Goal: Information Seeking & Learning: Find specific fact

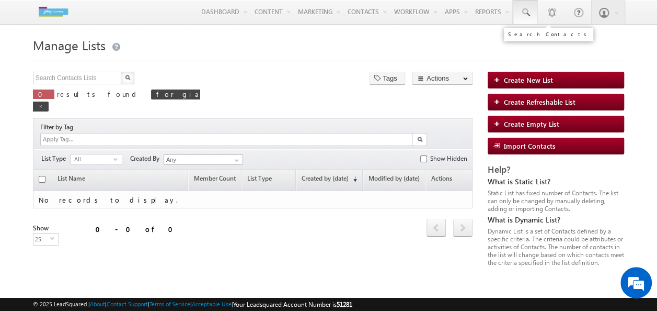
click at [531, 1] on link at bounding box center [525, 12] width 25 height 24
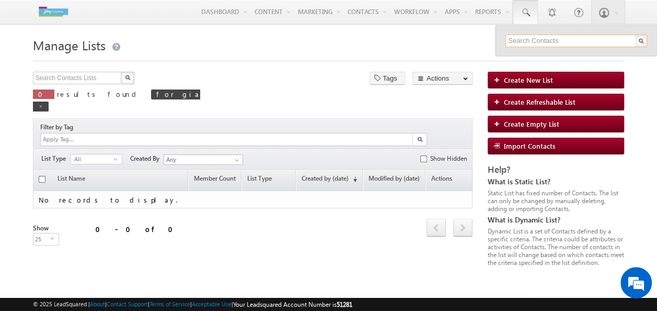
click at [530, 36] on input "text" at bounding box center [577, 41] width 142 height 13
type input "9922080065"
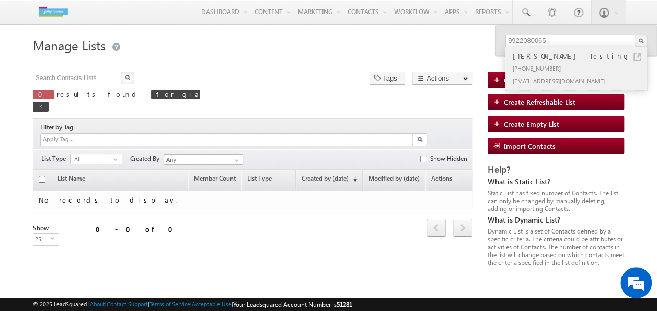
click at [561, 72] on div "[PHONE_NUMBER]" at bounding box center [581, 68] width 140 height 13
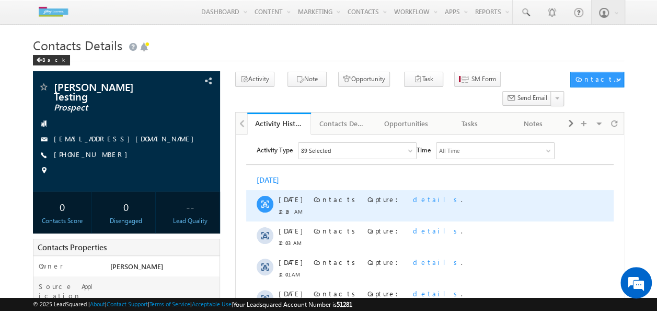
click at [413, 199] on span "details" at bounding box center [437, 199] width 48 height 9
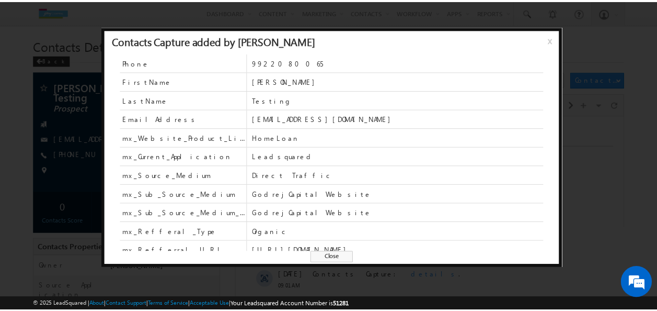
scroll to position [25, 0]
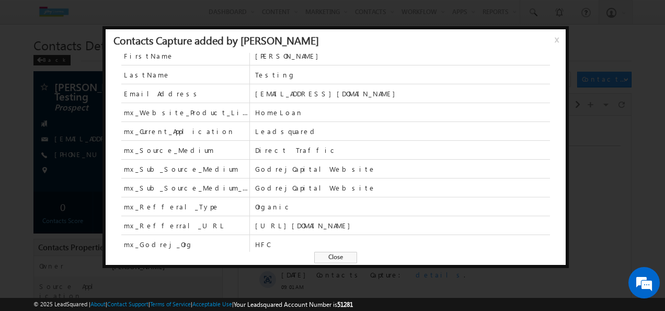
click at [555, 39] on span "x" at bounding box center [559, 43] width 8 height 19
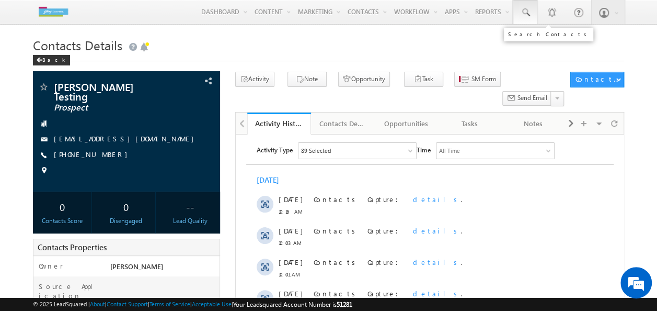
click at [523, 13] on span at bounding box center [525, 12] width 10 height 10
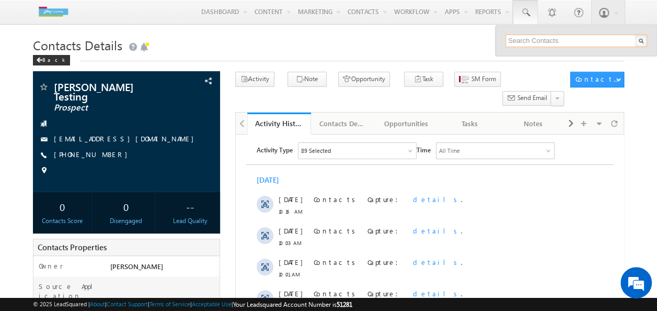
click at [537, 42] on input "text" at bounding box center [577, 41] width 142 height 13
click at [565, 41] on input "text" at bounding box center [577, 41] width 142 height 13
click at [525, 39] on input "992208065" at bounding box center [577, 41] width 142 height 13
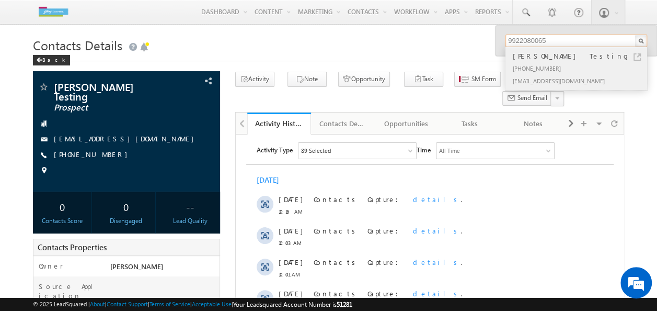
type input "9922080065"
click at [544, 63] on div "[PHONE_NUMBER]" at bounding box center [581, 68] width 140 height 13
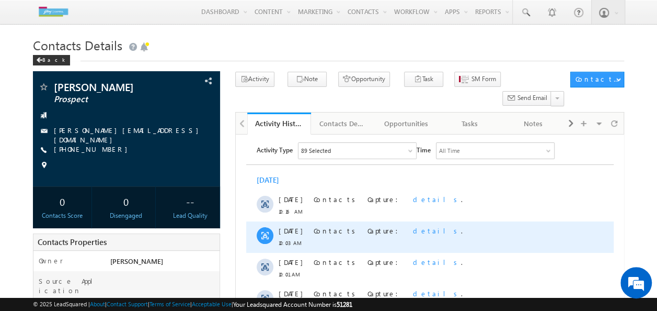
click at [413, 231] on span "details" at bounding box center [437, 230] width 48 height 9
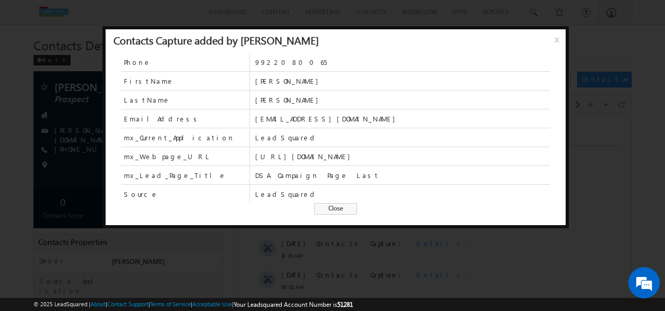
click at [557, 40] on span "x" at bounding box center [559, 43] width 8 height 19
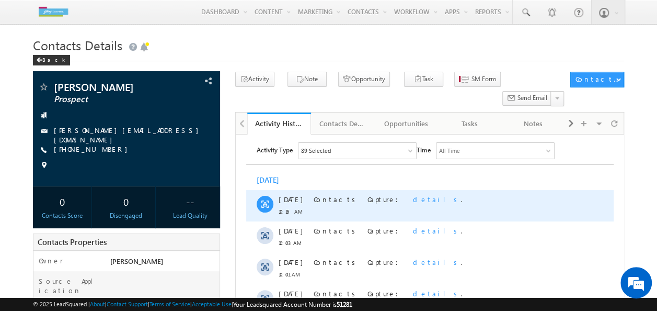
click at [413, 200] on span "details" at bounding box center [437, 199] width 48 height 9
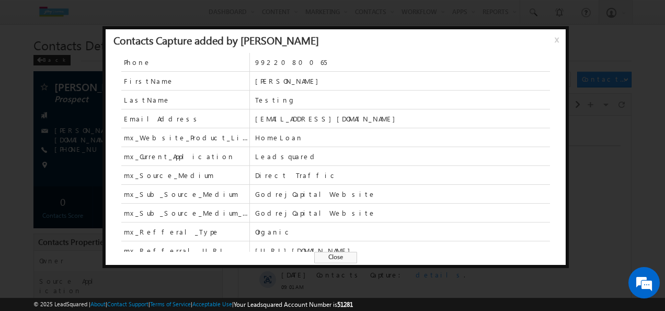
click at [555, 31] on div "Contacts Capture added by Soumith Reddy x" at bounding box center [336, 41] width 460 height 24
click at [557, 39] on span "x" at bounding box center [559, 43] width 8 height 19
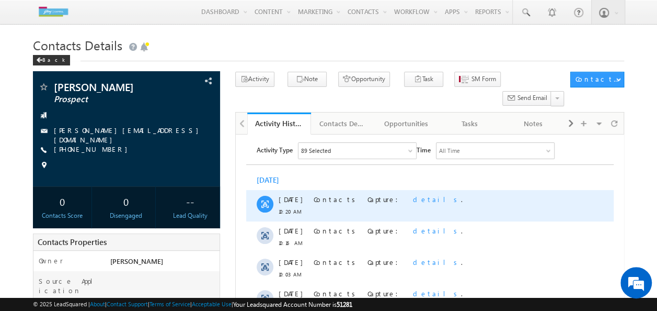
click at [413, 201] on span "details" at bounding box center [437, 199] width 48 height 9
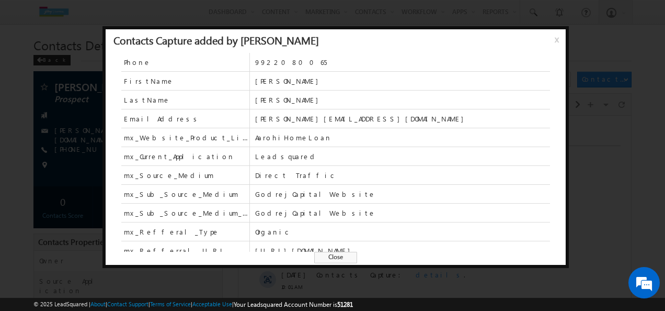
click at [555, 36] on span "x" at bounding box center [559, 43] width 8 height 19
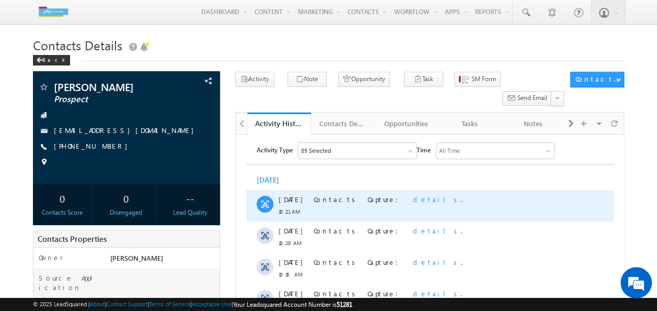
click at [413, 201] on span "details" at bounding box center [437, 199] width 48 height 9
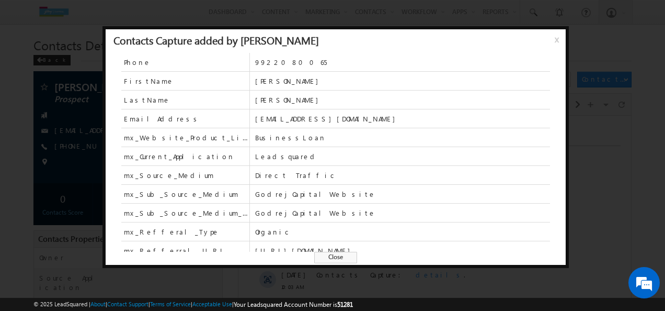
click at [559, 42] on span "x" at bounding box center [559, 43] width 8 height 19
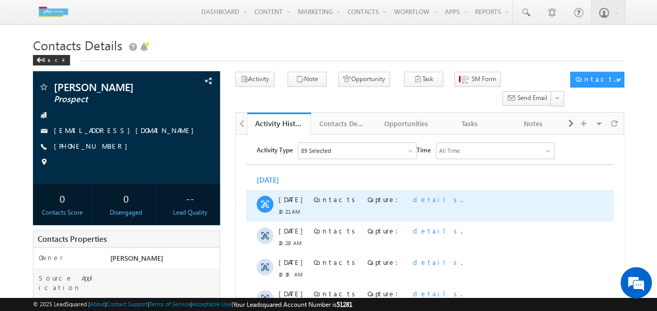
click at [413, 202] on span "details" at bounding box center [437, 199] width 48 height 9
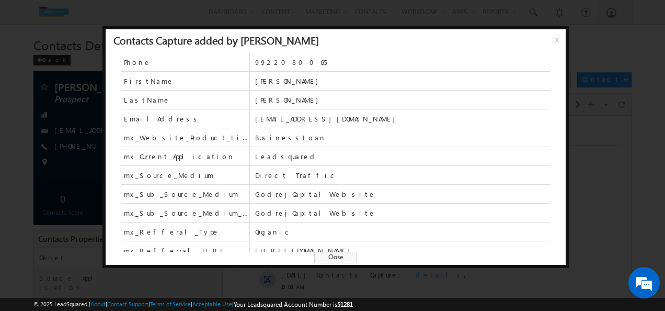
click at [552, 40] on div "Contacts Capture added by Soumith Reddy x" at bounding box center [336, 41] width 460 height 24
click at [555, 41] on span "x" at bounding box center [559, 43] width 8 height 19
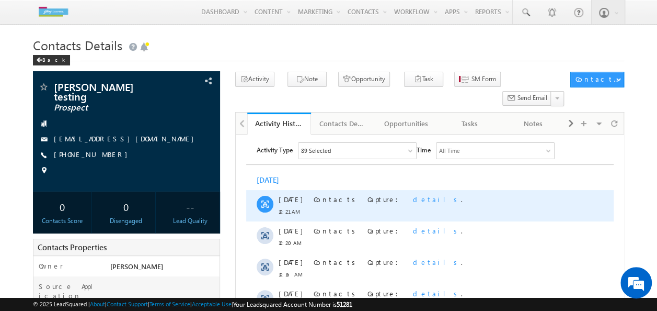
click at [413, 203] on span "details" at bounding box center [437, 199] width 48 height 9
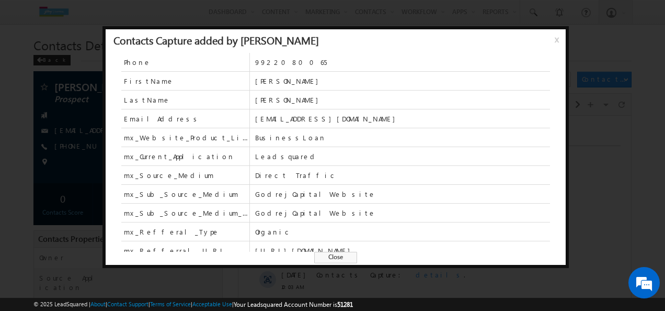
click at [552, 43] on div "Contacts Capture added by Soumith Reddy x" at bounding box center [336, 41] width 460 height 24
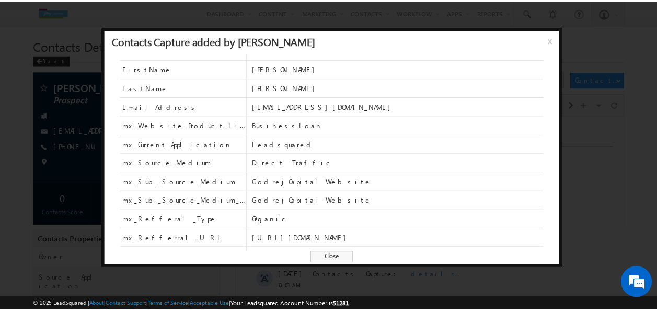
scroll to position [25, 0]
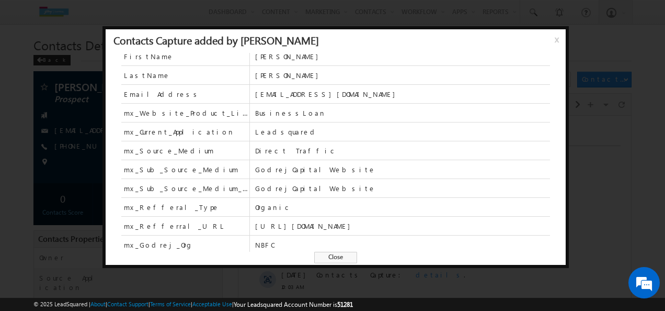
click at [550, 38] on div "Contacts Capture added by Soumith Reddy x" at bounding box center [336, 41] width 460 height 24
click at [555, 39] on span "x" at bounding box center [559, 43] width 8 height 19
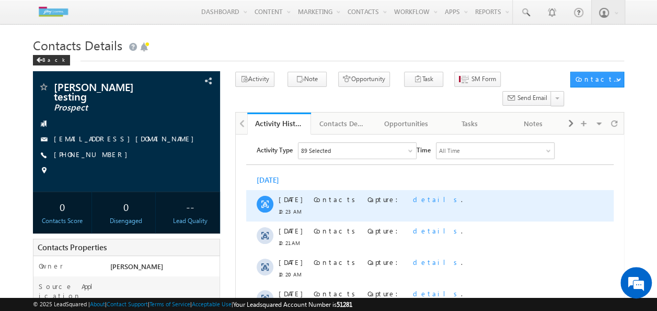
click at [413, 198] on span "details" at bounding box center [437, 199] width 48 height 9
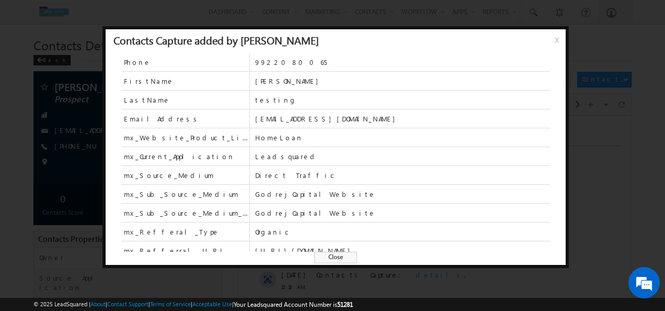
click at [555, 40] on span "x" at bounding box center [559, 43] width 8 height 19
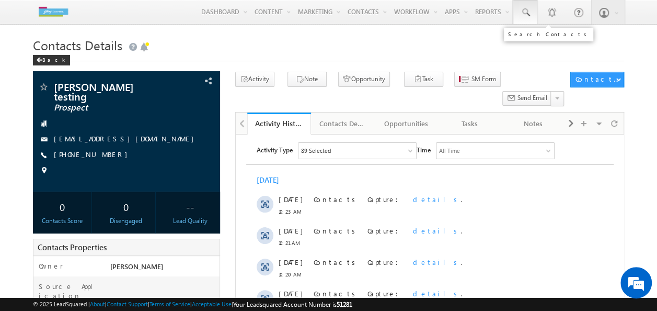
click at [519, 8] on link at bounding box center [525, 12] width 25 height 24
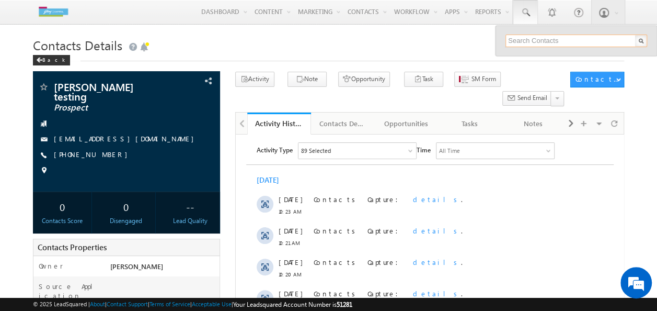
click at [566, 36] on input "text" at bounding box center [577, 41] width 142 height 13
type input "9922080065"
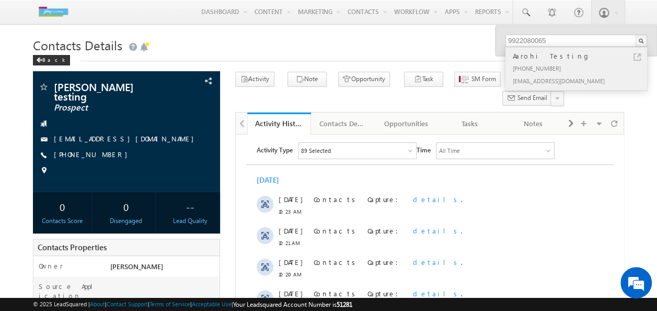
click at [539, 78] on div "[EMAIL_ADDRESS][DOMAIN_NAME]" at bounding box center [581, 80] width 140 height 13
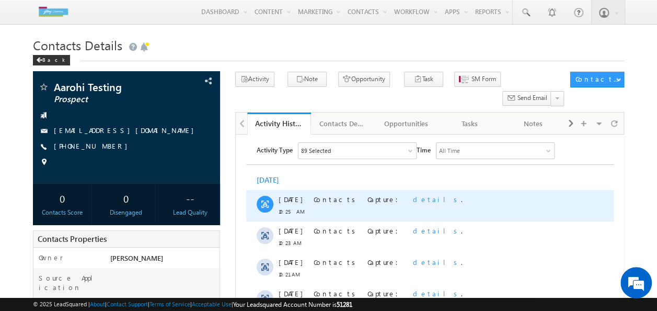
click at [413, 202] on span "details" at bounding box center [437, 199] width 48 height 9
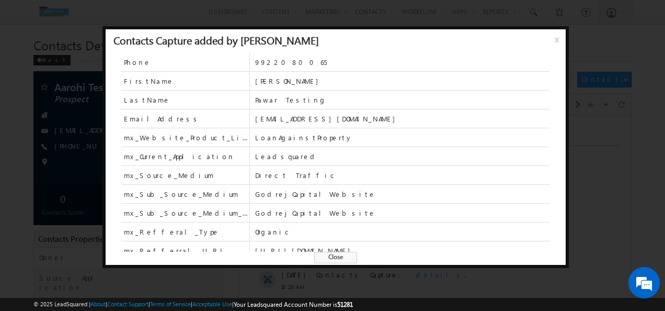
click at [556, 39] on span "x" at bounding box center [559, 43] width 8 height 19
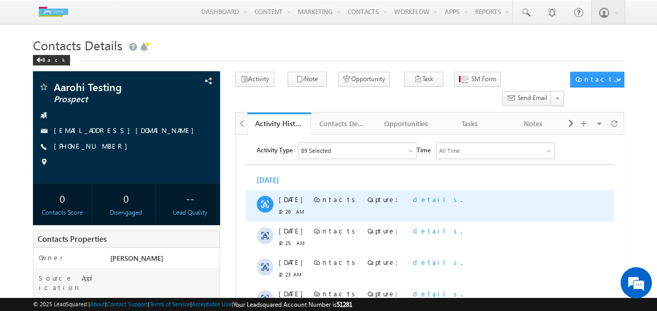
click at [413, 198] on span "details" at bounding box center [437, 199] width 48 height 9
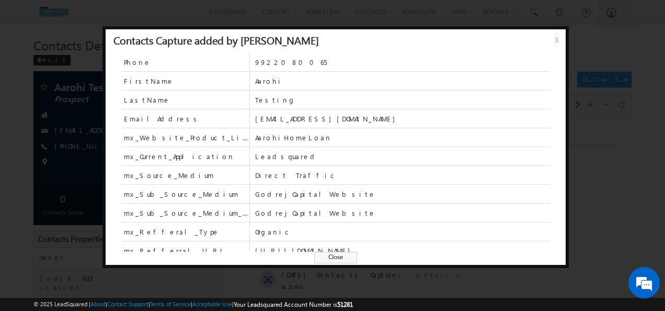
drag, startPoint x: 591, startPoint y: 46, endPoint x: 555, endPoint y: 40, distance: 36.1
click at [555, 40] on span "x" at bounding box center [559, 43] width 8 height 19
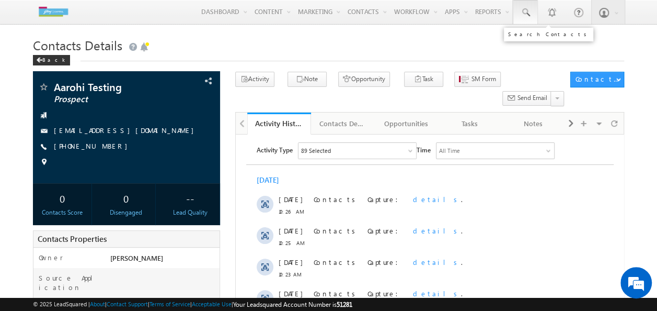
click at [525, 15] on span at bounding box center [525, 12] width 10 height 10
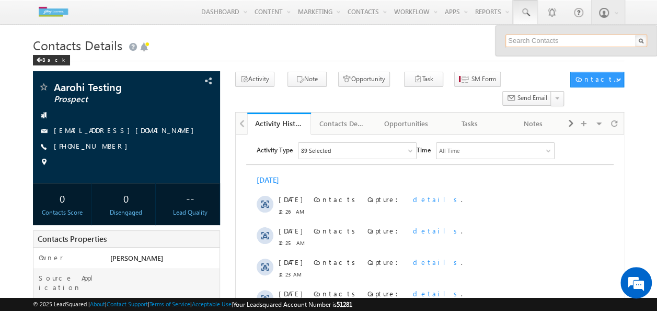
click at [534, 37] on input "text" at bounding box center [577, 41] width 142 height 13
type input "9922080065"
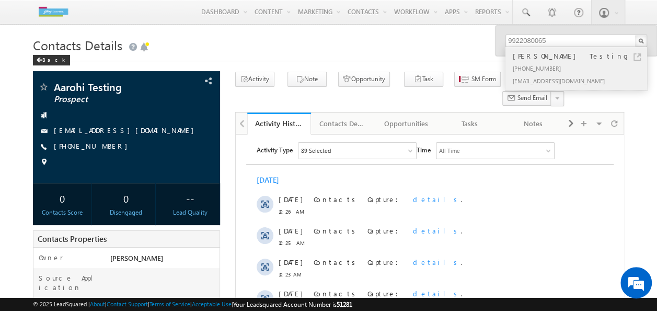
click at [527, 63] on div "[PHONE_NUMBER]" at bounding box center [581, 68] width 140 height 13
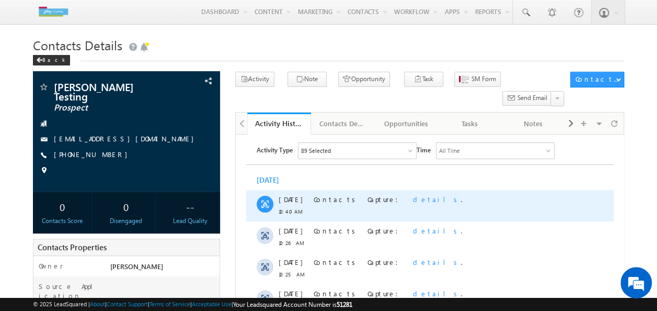
click at [413, 198] on span "details" at bounding box center [437, 199] width 48 height 9
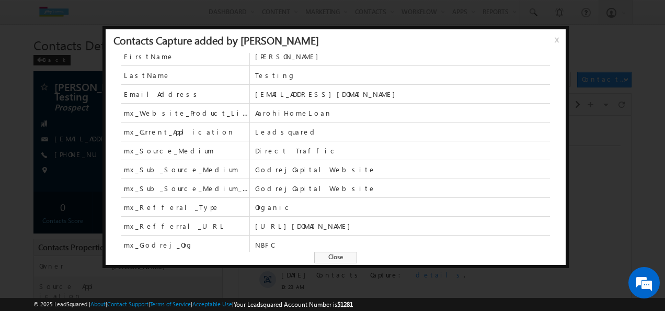
click at [556, 38] on span "x" at bounding box center [559, 43] width 8 height 19
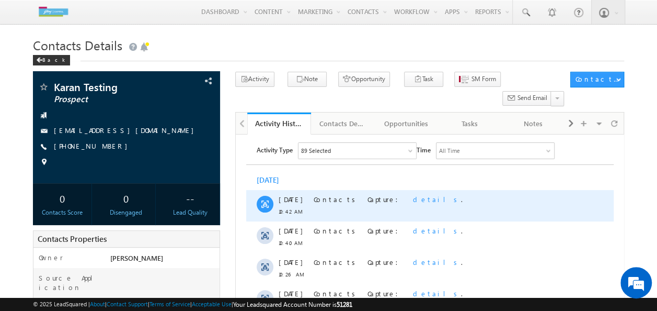
click at [413, 198] on span "details" at bounding box center [437, 199] width 48 height 9
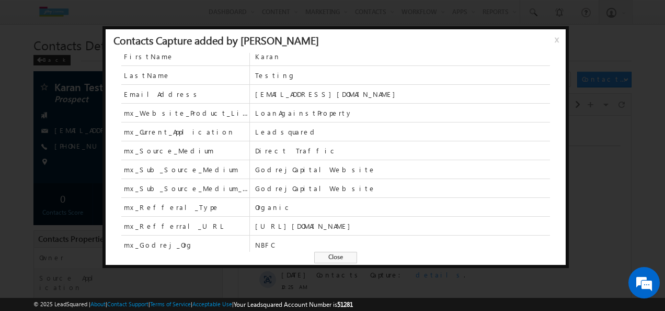
click at [560, 40] on span "x" at bounding box center [559, 43] width 8 height 19
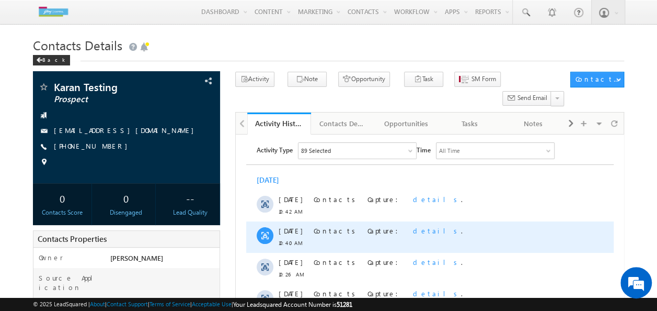
click at [413, 230] on span "details" at bounding box center [437, 230] width 48 height 9
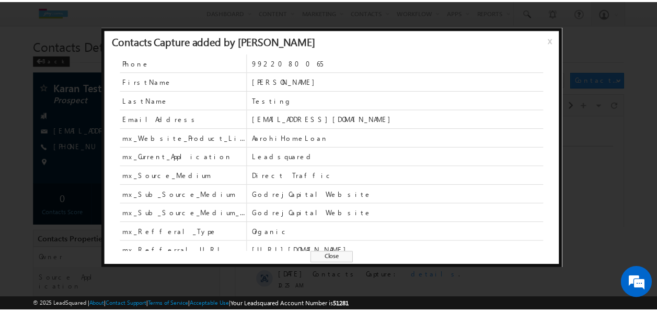
scroll to position [25, 0]
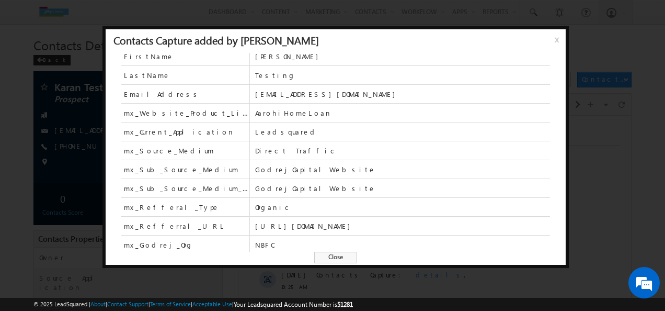
click at [557, 42] on span "x" at bounding box center [559, 43] width 8 height 19
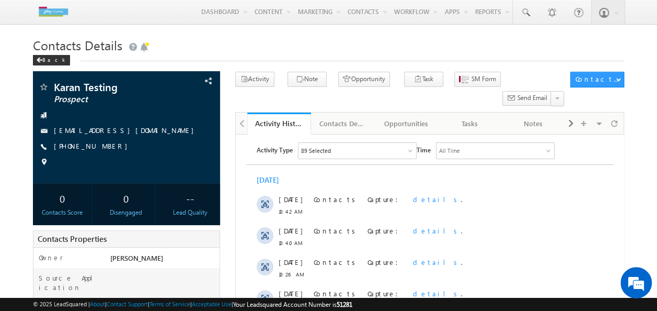
scroll to position [0, 0]
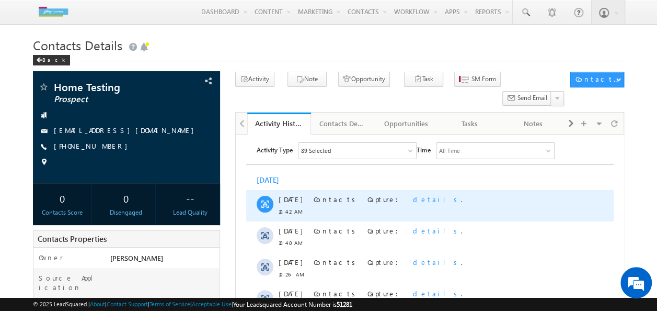
click at [577, 217] on div "10 Oct 10:42 AM Contacts Capture: details ." at bounding box center [430, 205] width 368 height 31
click at [413, 201] on span "details" at bounding box center [437, 199] width 48 height 9
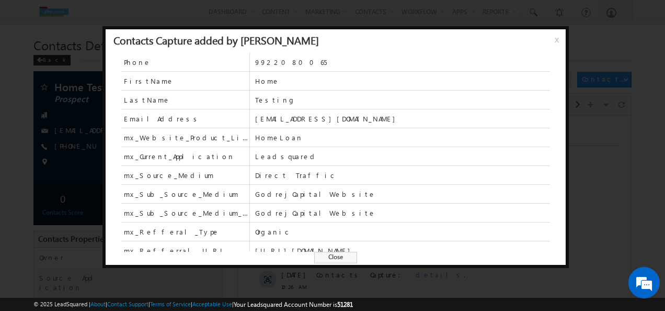
click at [552, 43] on div "Contacts Capture added by Soumith Reddy x" at bounding box center [336, 41] width 460 height 24
drag, startPoint x: 554, startPoint y: 38, endPoint x: 554, endPoint y: 47, distance: 8.9
click at [555, 38] on span "x" at bounding box center [559, 43] width 8 height 19
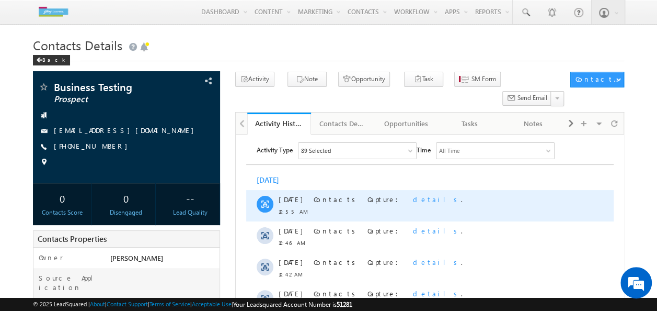
click at [413, 202] on span "details" at bounding box center [437, 199] width 48 height 9
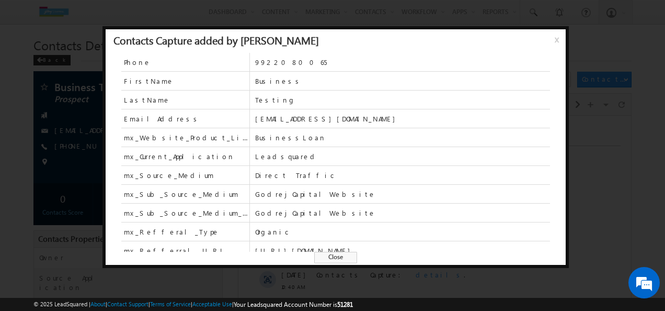
click at [555, 40] on span "x" at bounding box center [559, 43] width 8 height 19
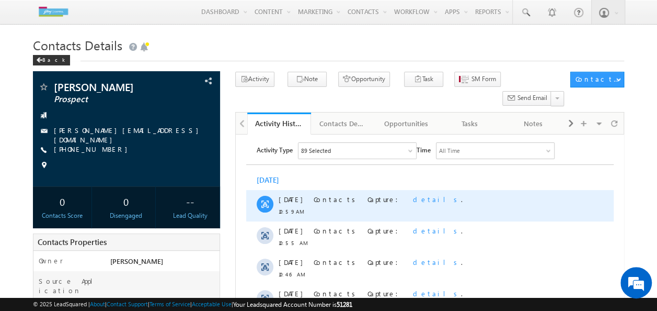
click at [413, 200] on span "details" at bounding box center [437, 199] width 48 height 9
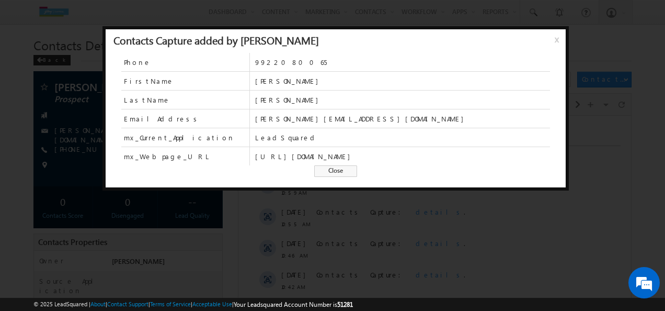
click at [556, 39] on span "x" at bounding box center [559, 43] width 8 height 19
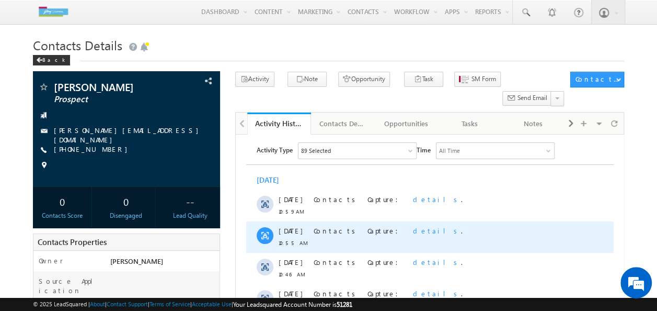
click at [413, 232] on span "details" at bounding box center [437, 230] width 48 height 9
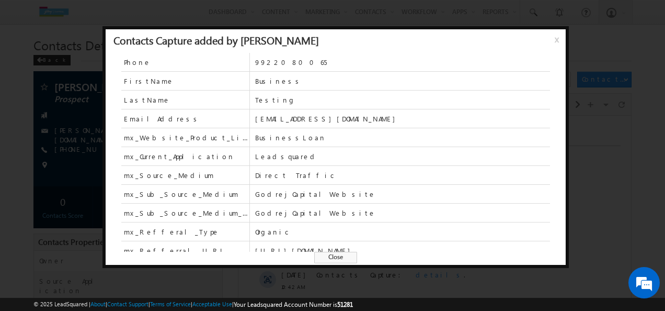
click at [558, 41] on span "x" at bounding box center [559, 43] width 8 height 19
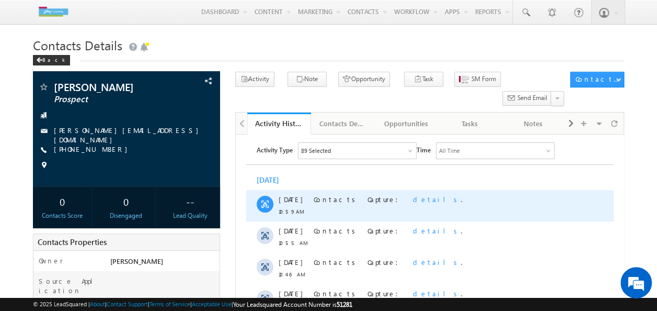
click at [413, 198] on span "details" at bounding box center [437, 199] width 48 height 9
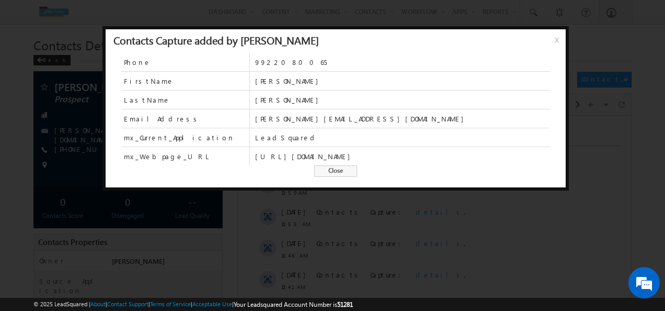
click at [552, 40] on div "Contacts Capture added by Soumith Reddy x" at bounding box center [336, 41] width 460 height 24
click at [555, 41] on span "x" at bounding box center [559, 43] width 8 height 19
